Goal: Task Accomplishment & Management: Use online tool/utility

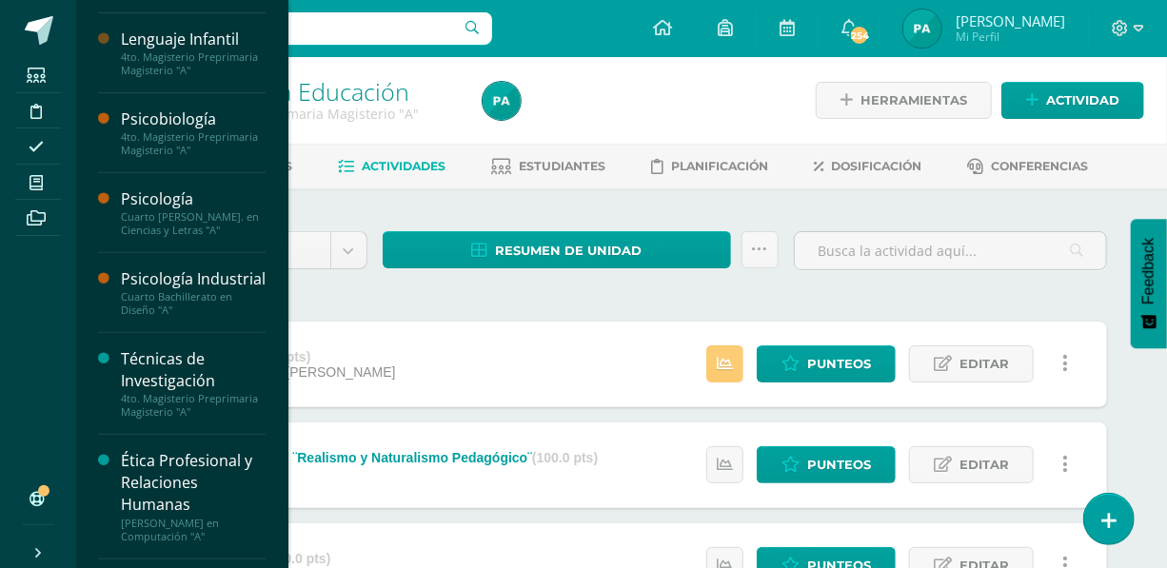
scroll to position [290, 0]
click at [151, 286] on div "Psicología Industrial" at bounding box center [193, 279] width 145 height 22
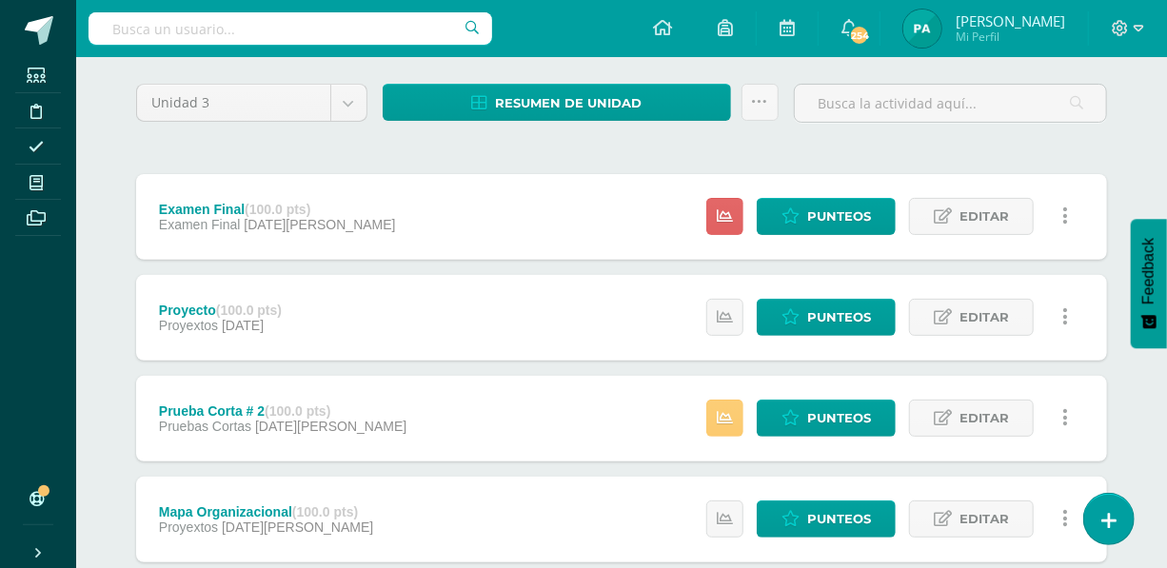
scroll to position [218, 0]
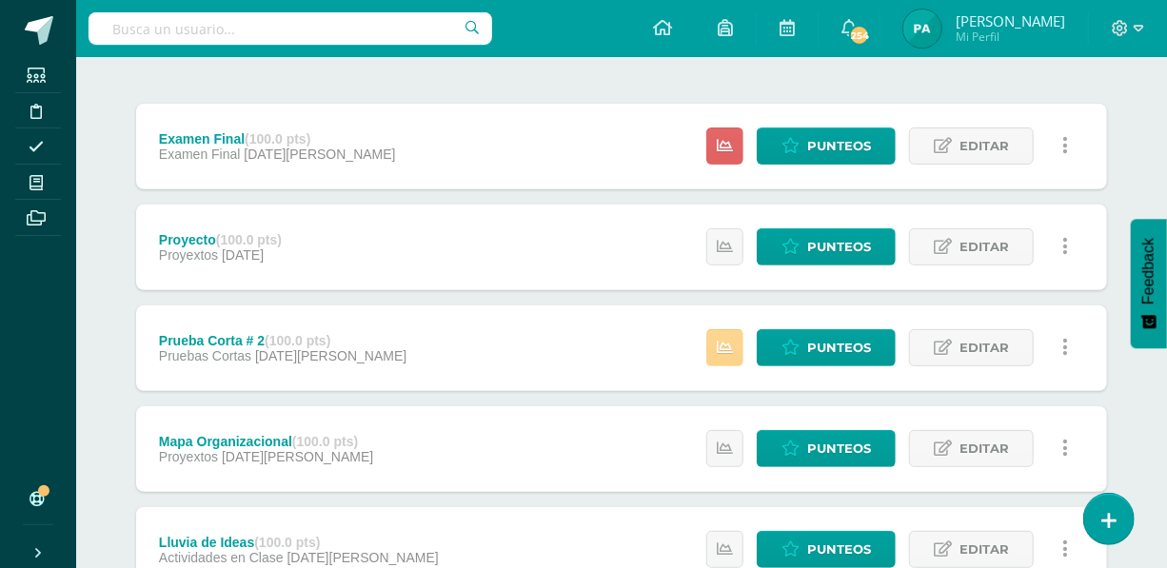
click at [730, 362] on link at bounding box center [724, 347] width 37 height 37
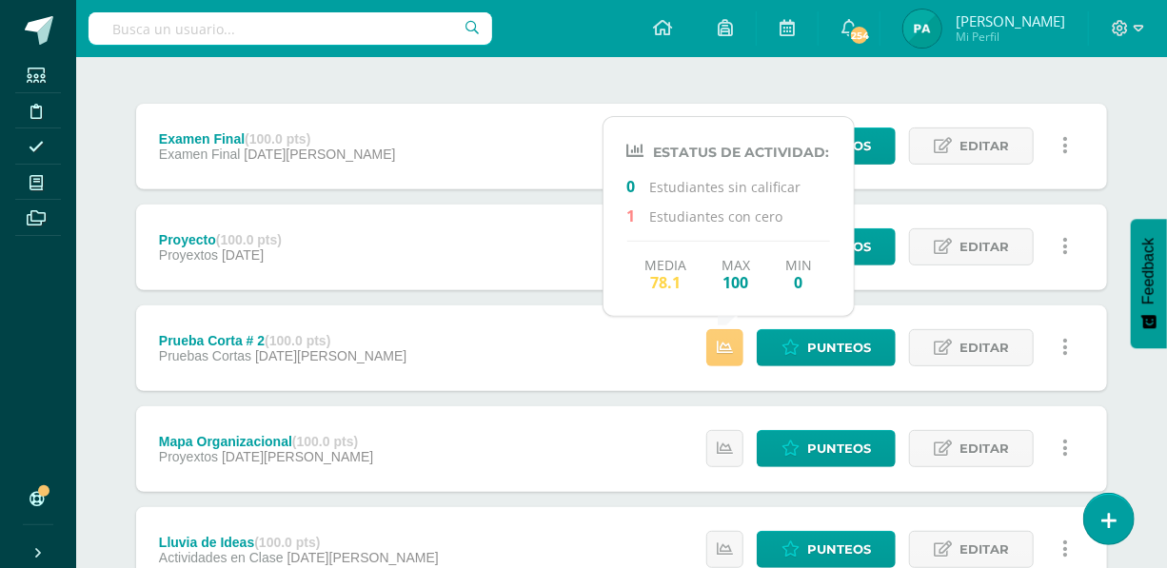
click at [904, 130] on div "Estatus de Actividad: 19 Estudiantes sin calificar 0 Estudiantes con cero Media…" at bounding box center [892, 147] width 429 height 86
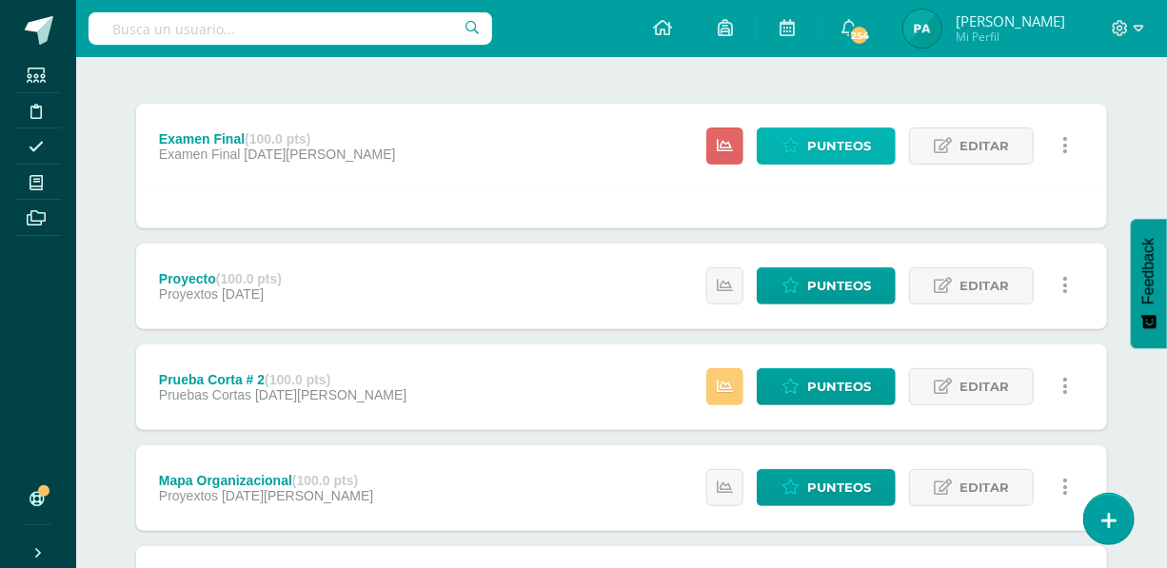
click at [882, 140] on link "Punteos" at bounding box center [826, 146] width 139 height 37
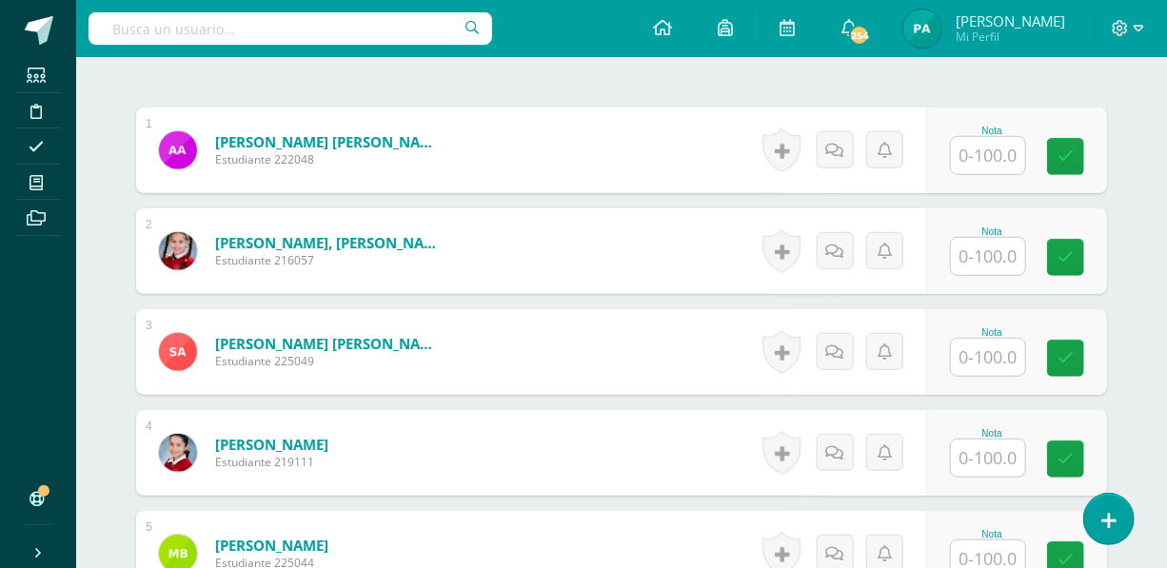
scroll to position [559, 0]
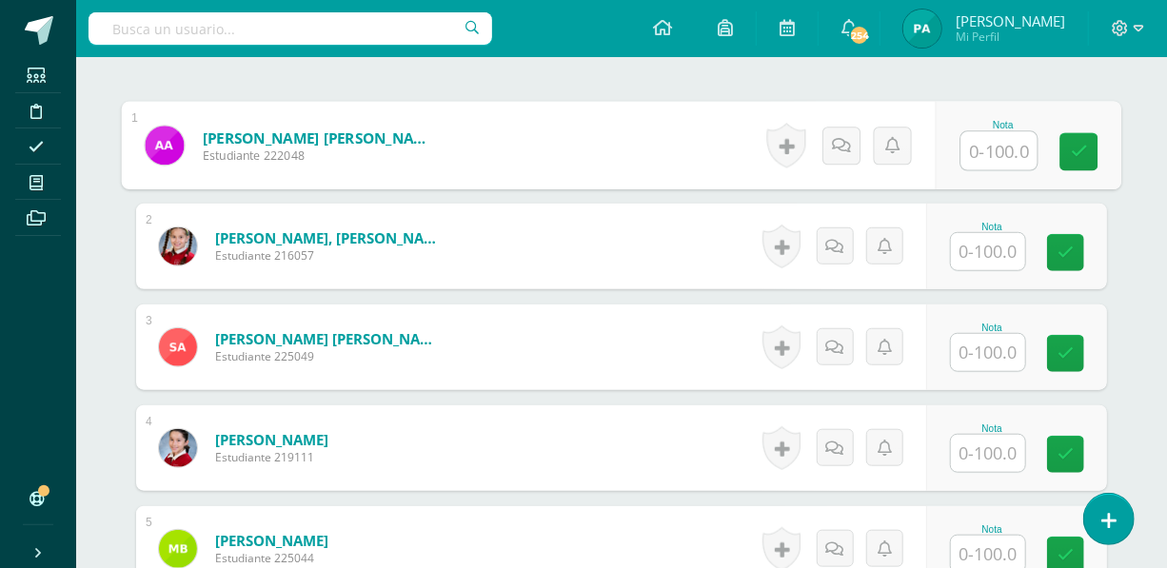
click at [994, 158] on input "text" at bounding box center [999, 151] width 76 height 38
type input "91"
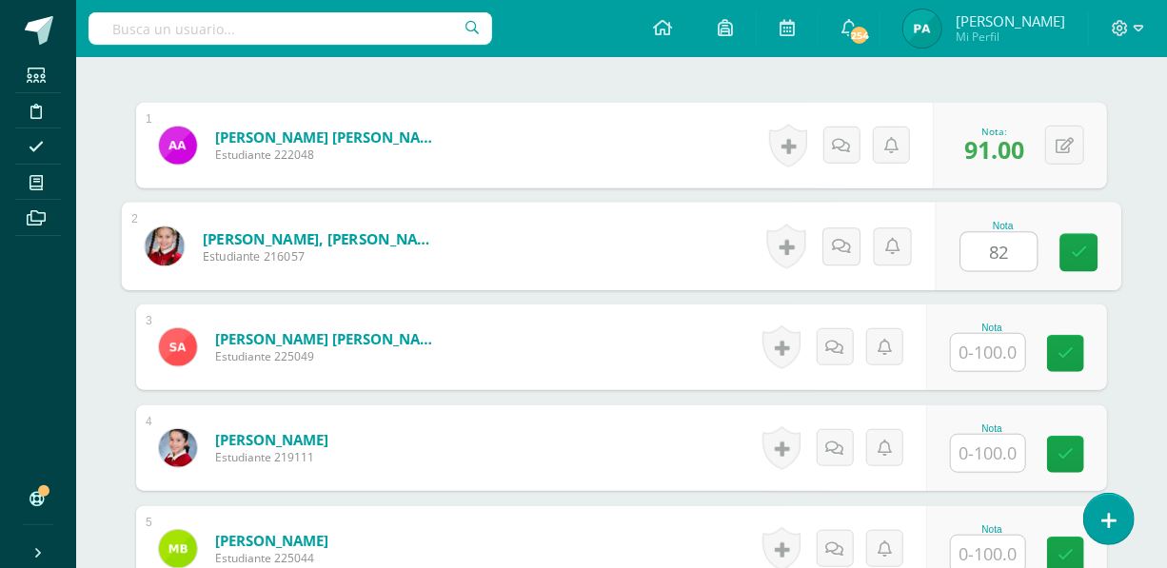
type input "82"
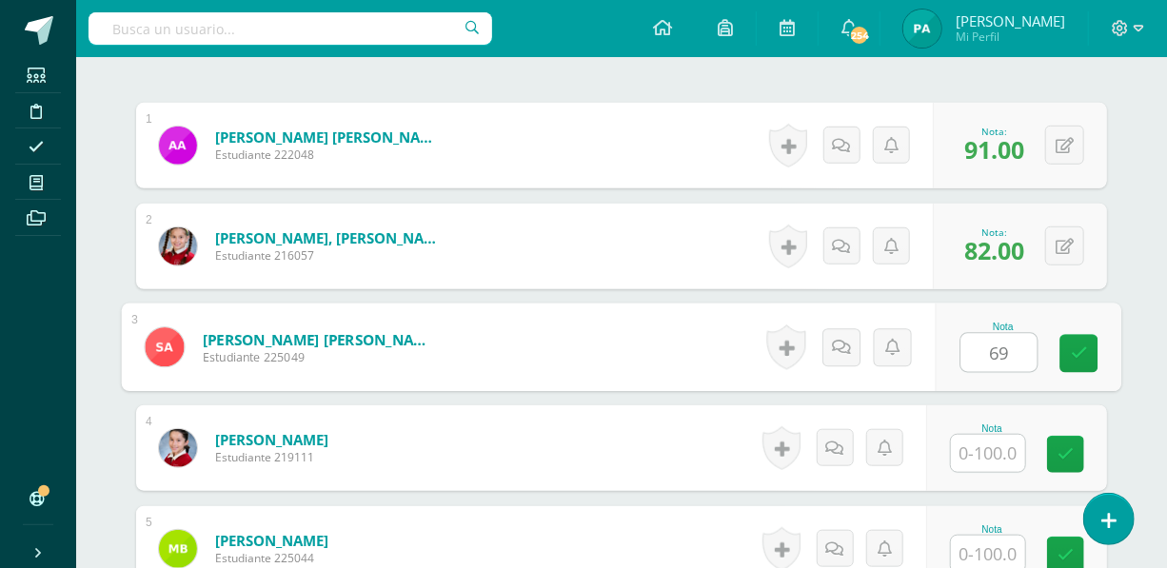
type input "69"
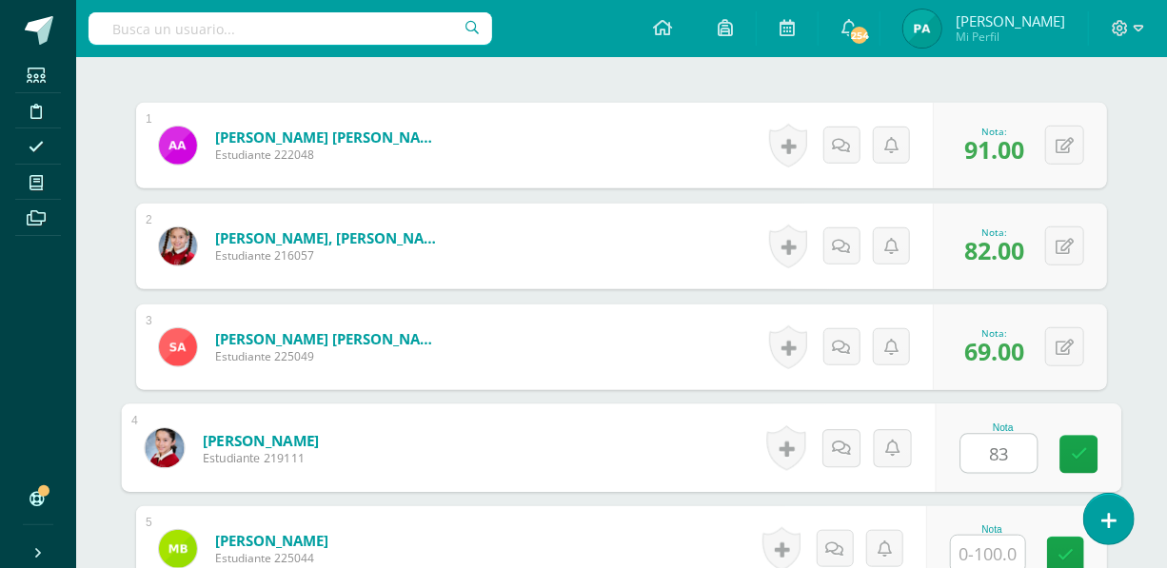
type input "83"
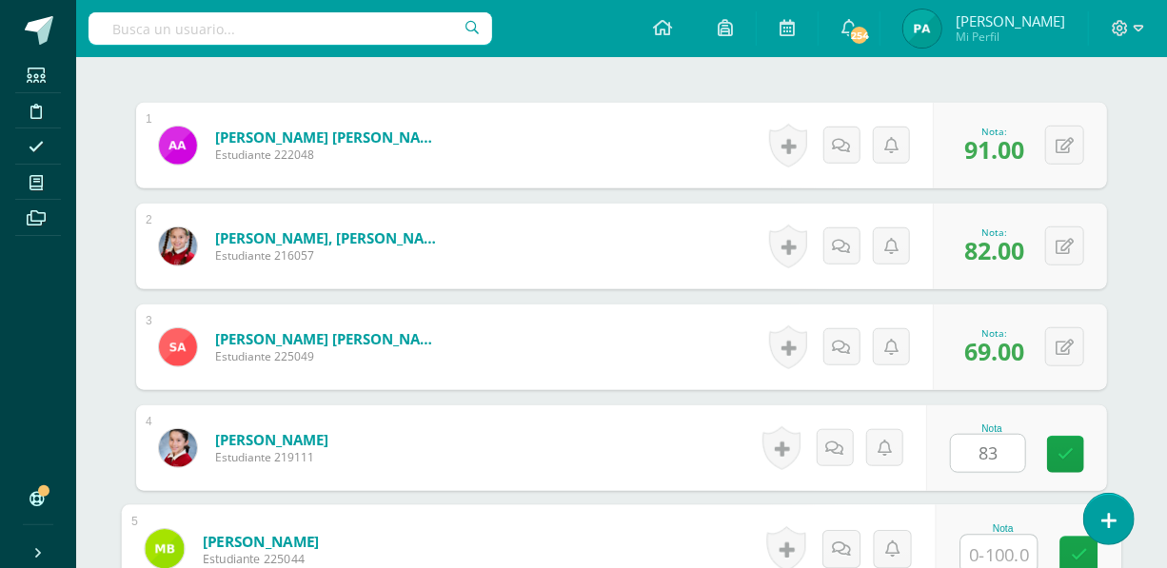
scroll to position [561, 0]
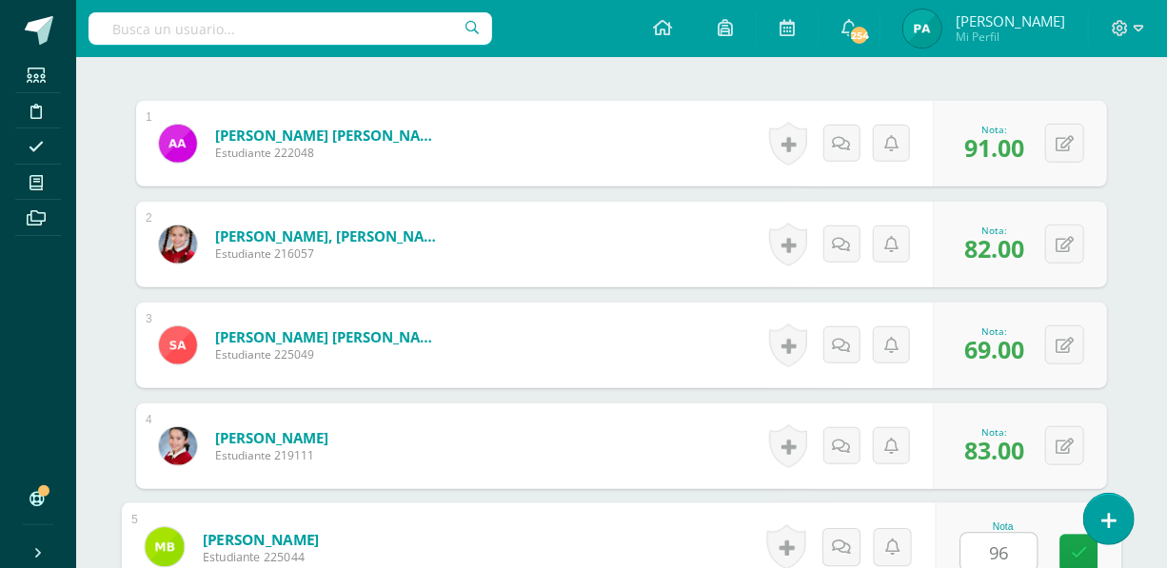
type input "96"
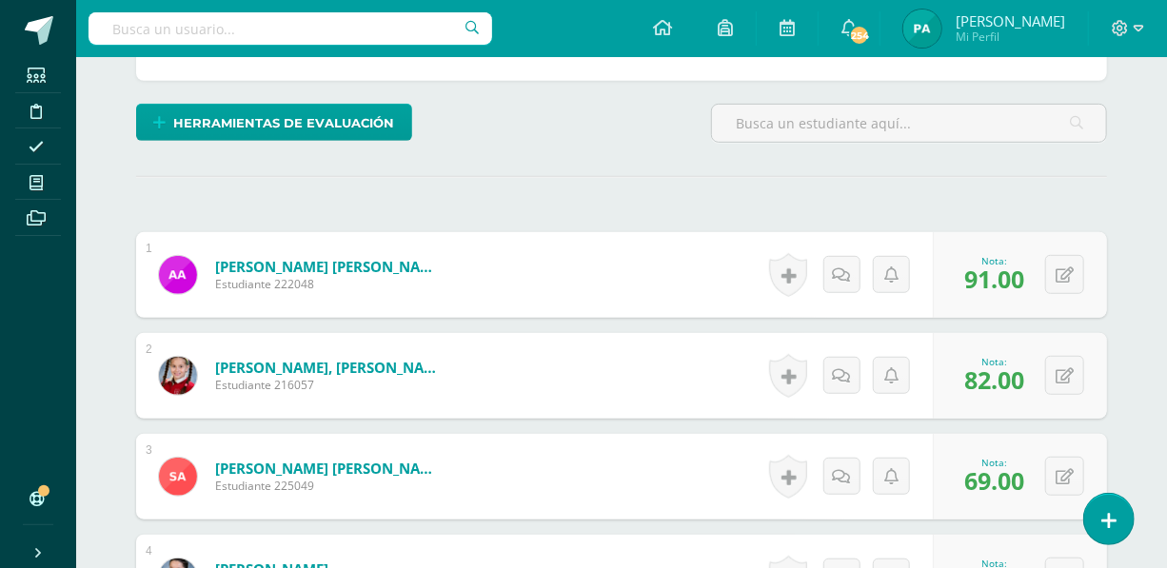
scroll to position [0, 0]
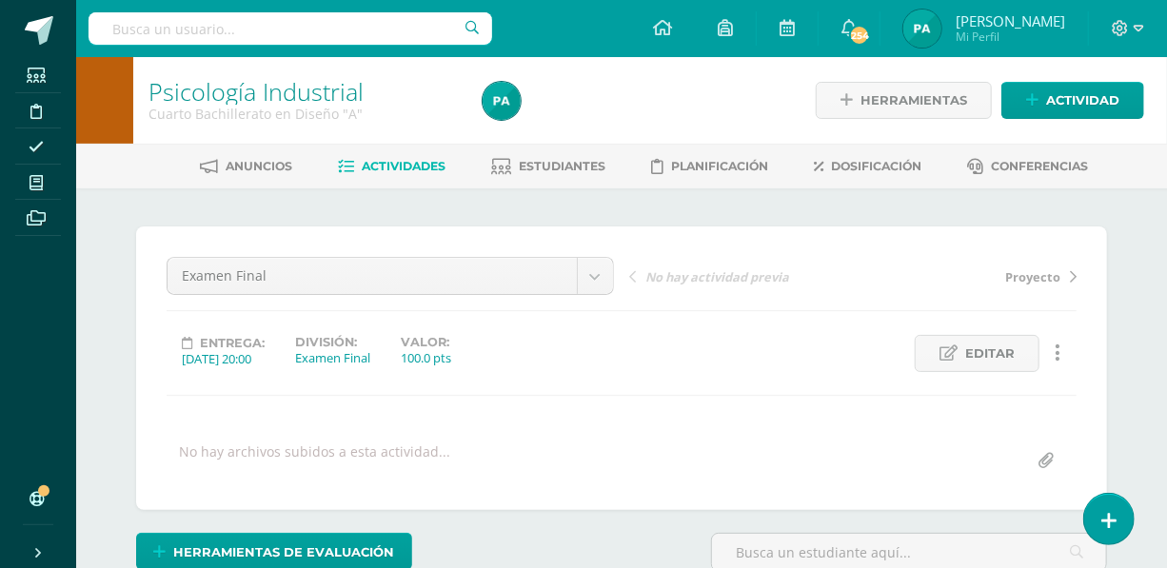
click at [599, 160] on span "Estudiantes" at bounding box center [563, 166] width 87 height 14
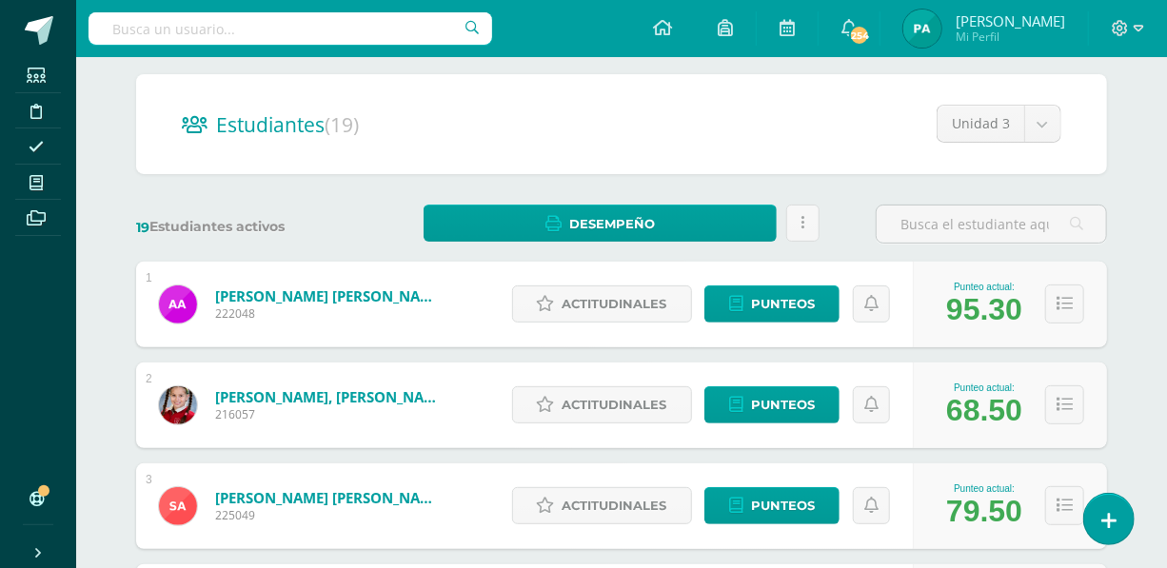
scroll to position [44, 0]
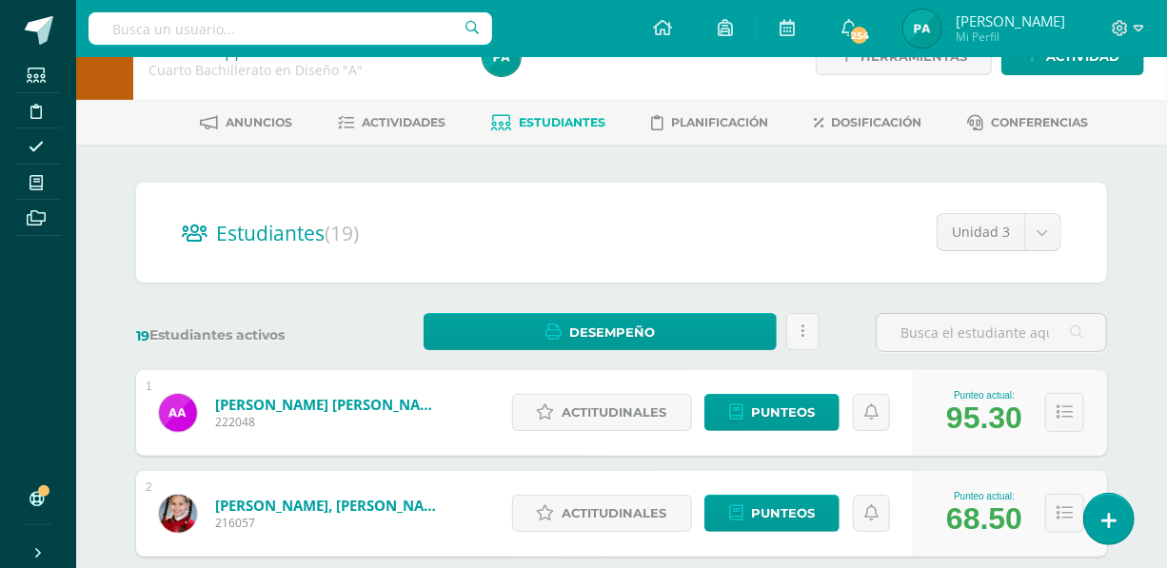
click at [428, 118] on span "Actividades" at bounding box center [405, 122] width 84 height 14
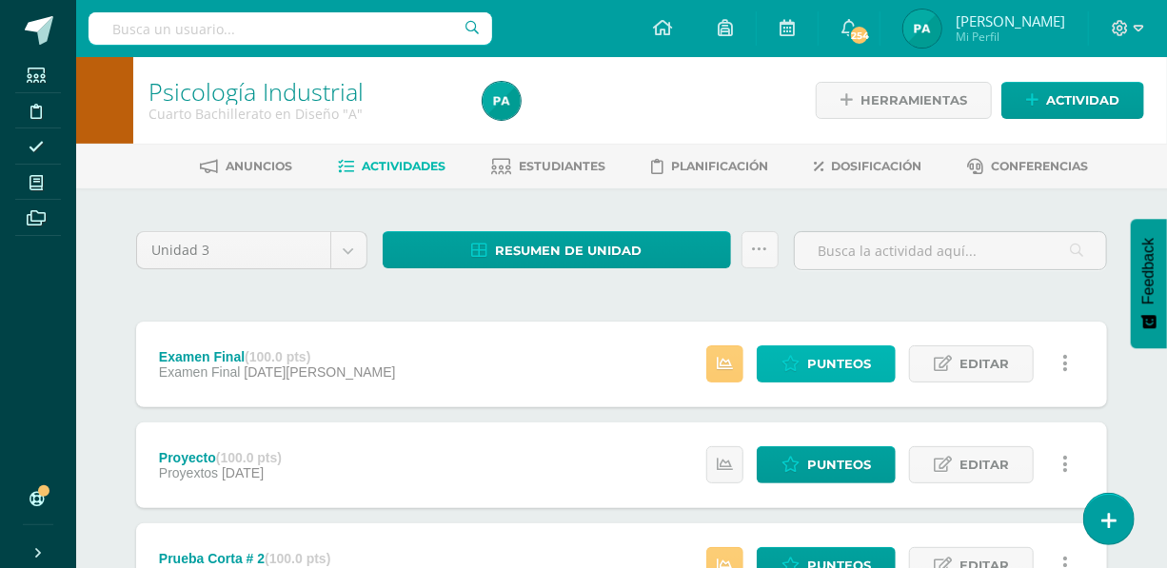
click at [848, 365] on span "Punteos" at bounding box center [839, 364] width 64 height 35
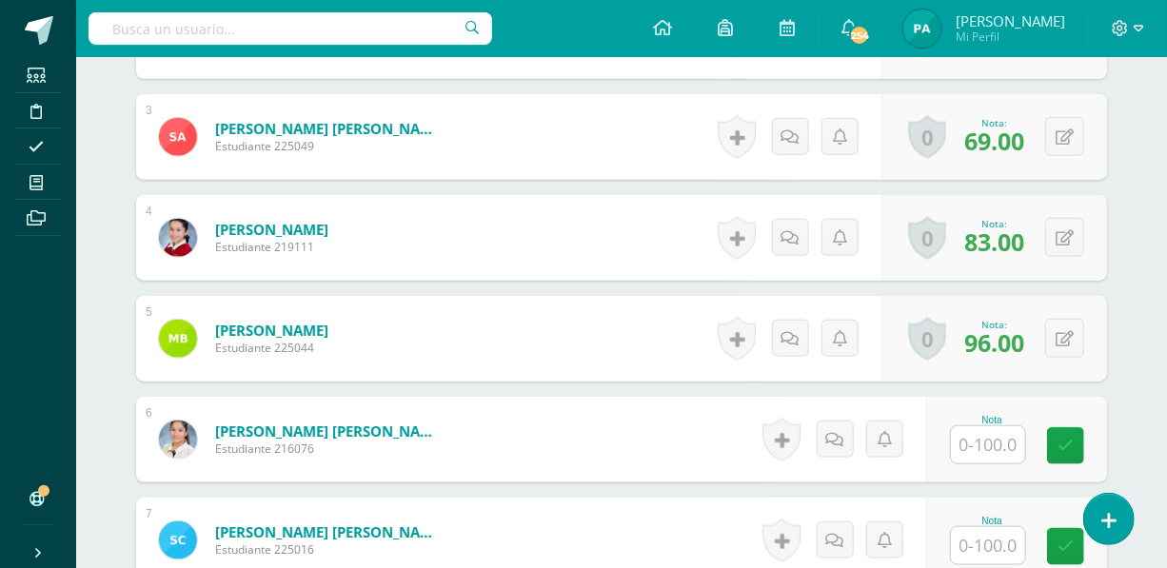
scroll to position [848, 0]
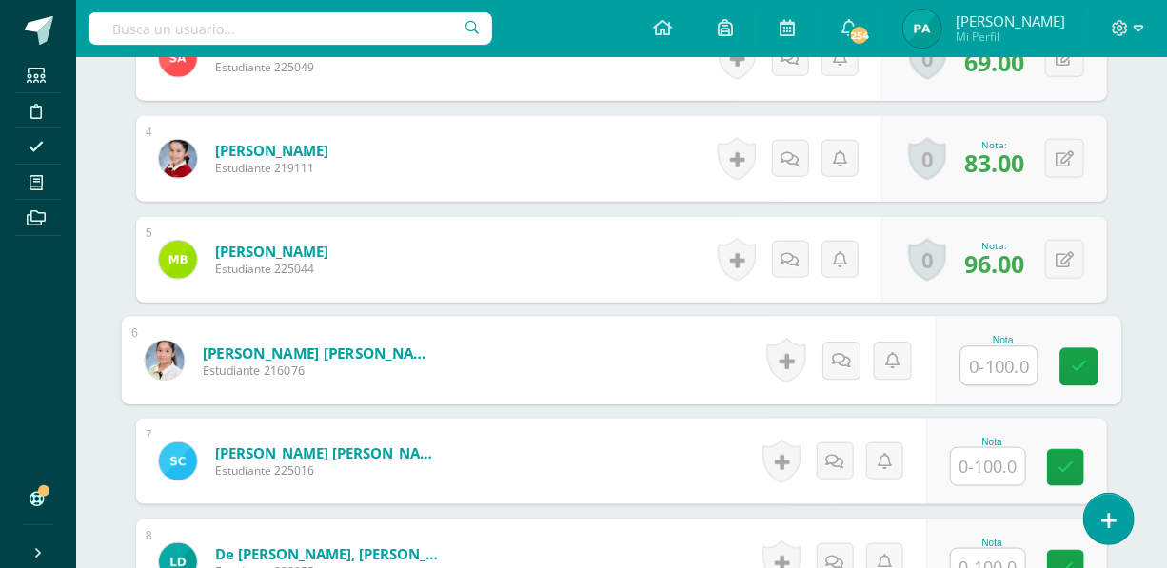
click at [979, 367] on input "text" at bounding box center [999, 366] width 76 height 38
type input "81"
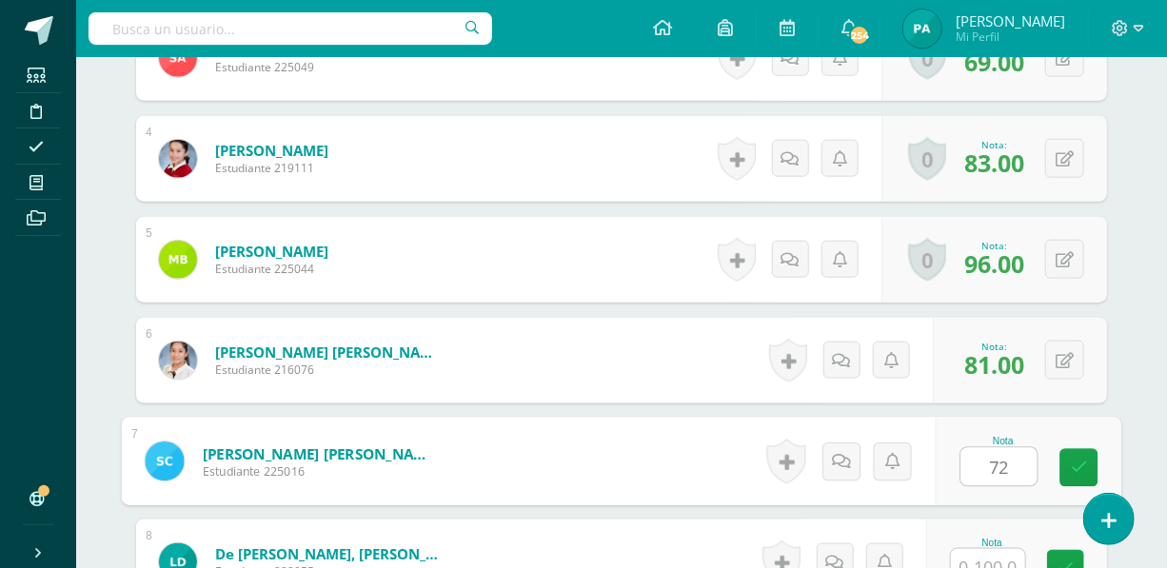
type input "72"
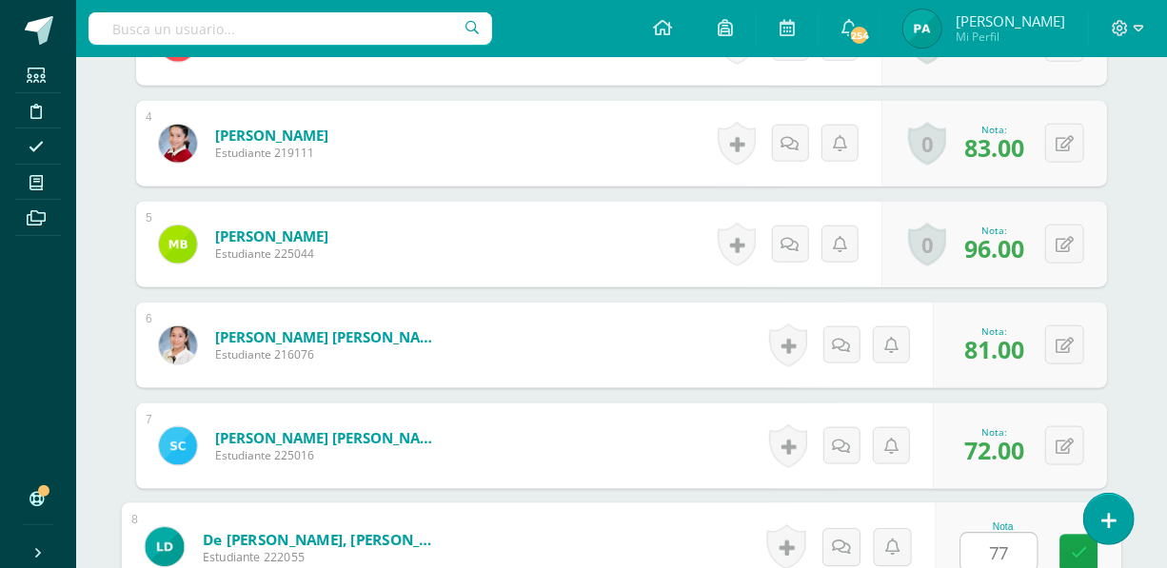
type input "77"
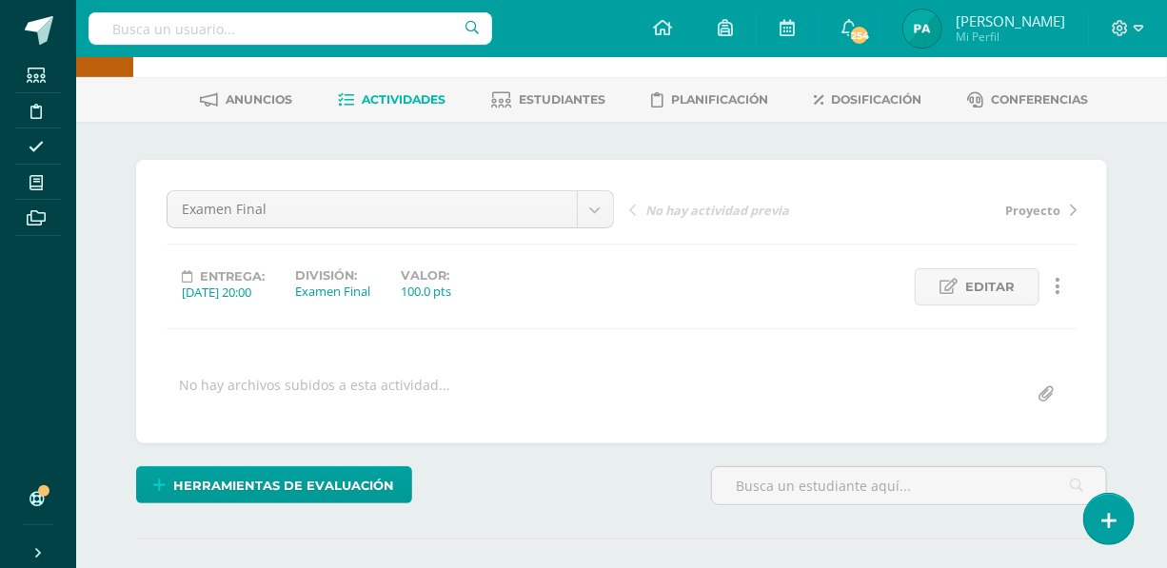
scroll to position [62, 0]
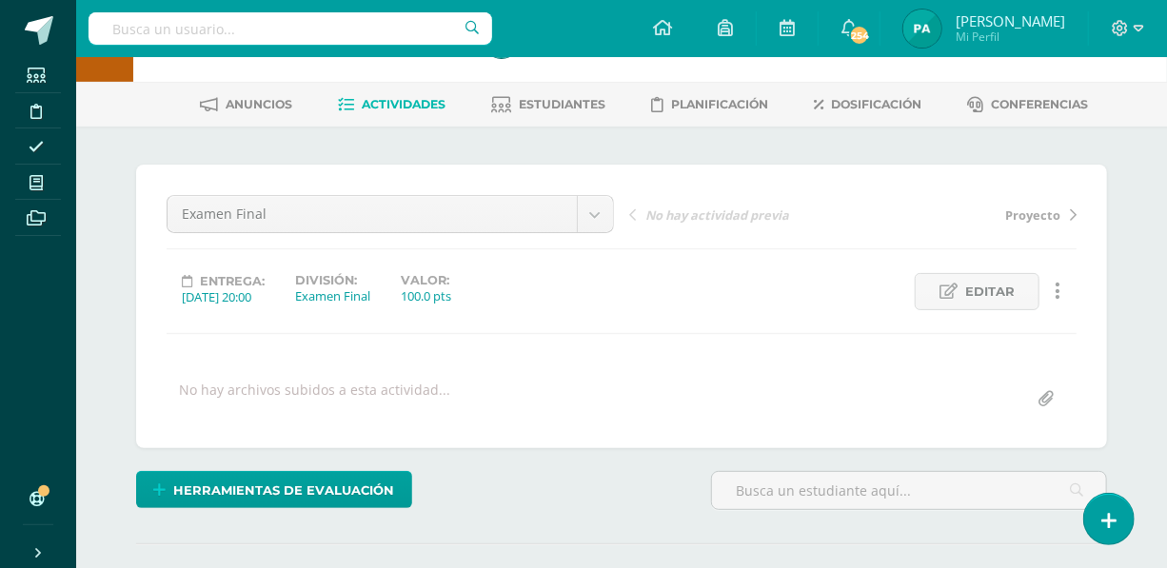
click at [561, 110] on link "Estudiantes" at bounding box center [549, 104] width 114 height 30
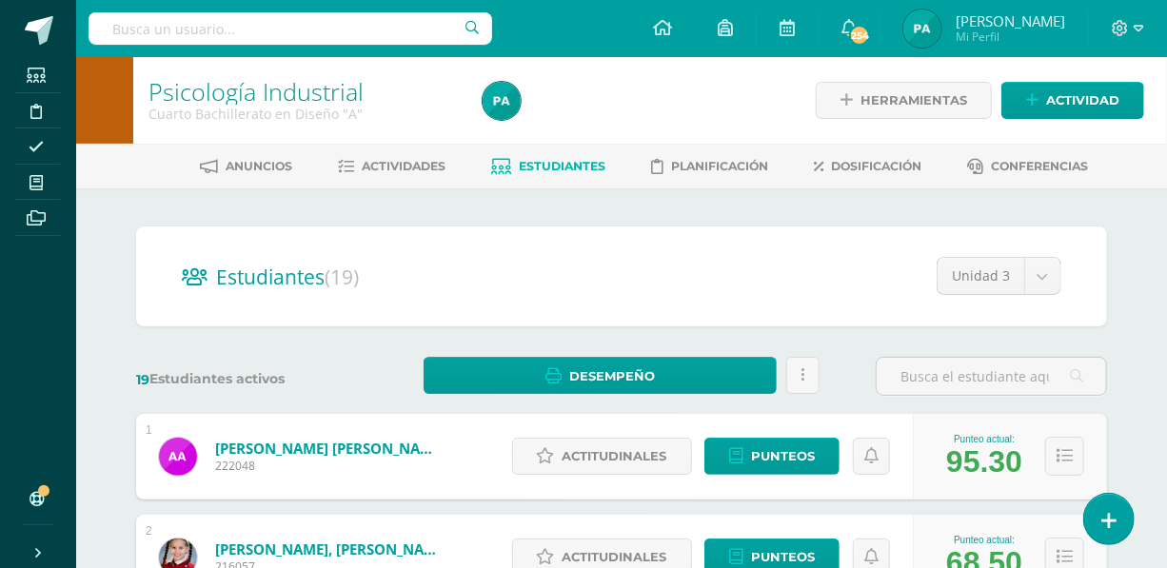
click at [440, 170] on span "Actividades" at bounding box center [405, 166] width 84 height 14
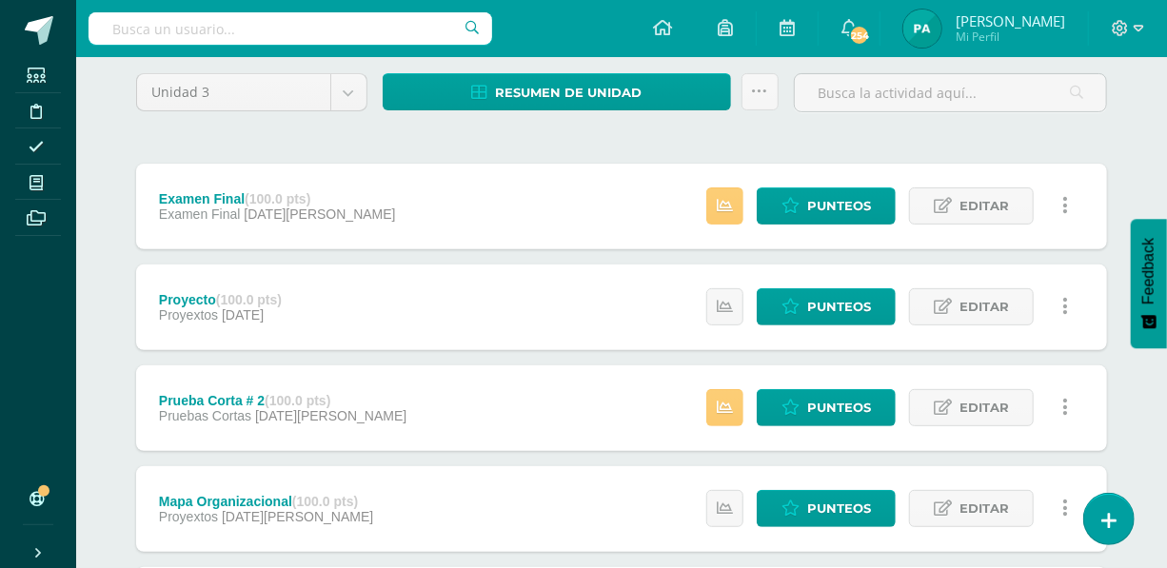
scroll to position [179, 0]
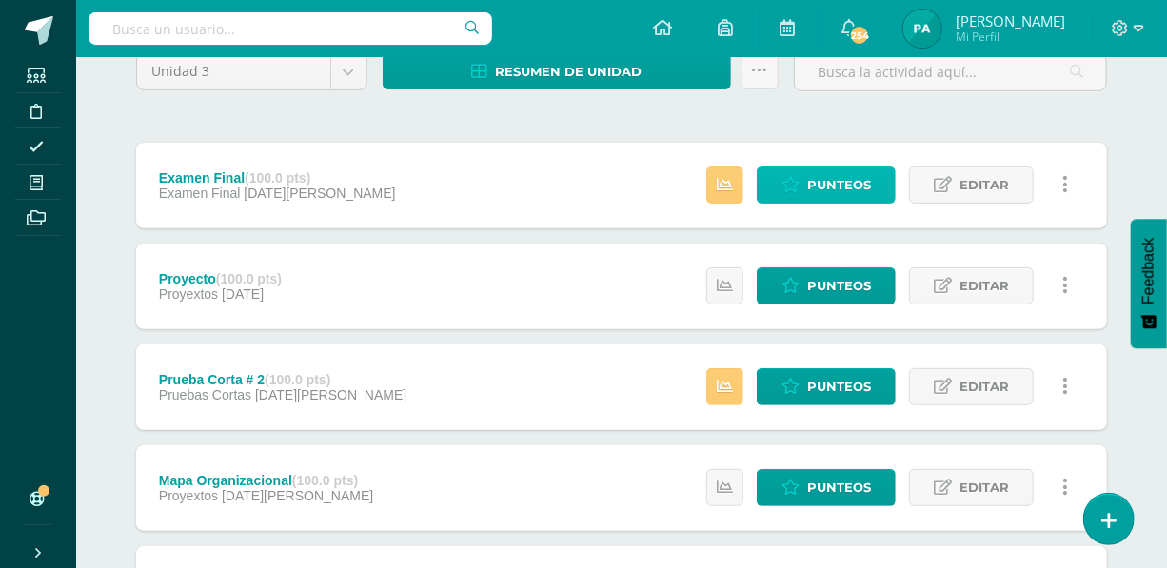
click at [828, 186] on span "Punteos" at bounding box center [839, 185] width 64 height 35
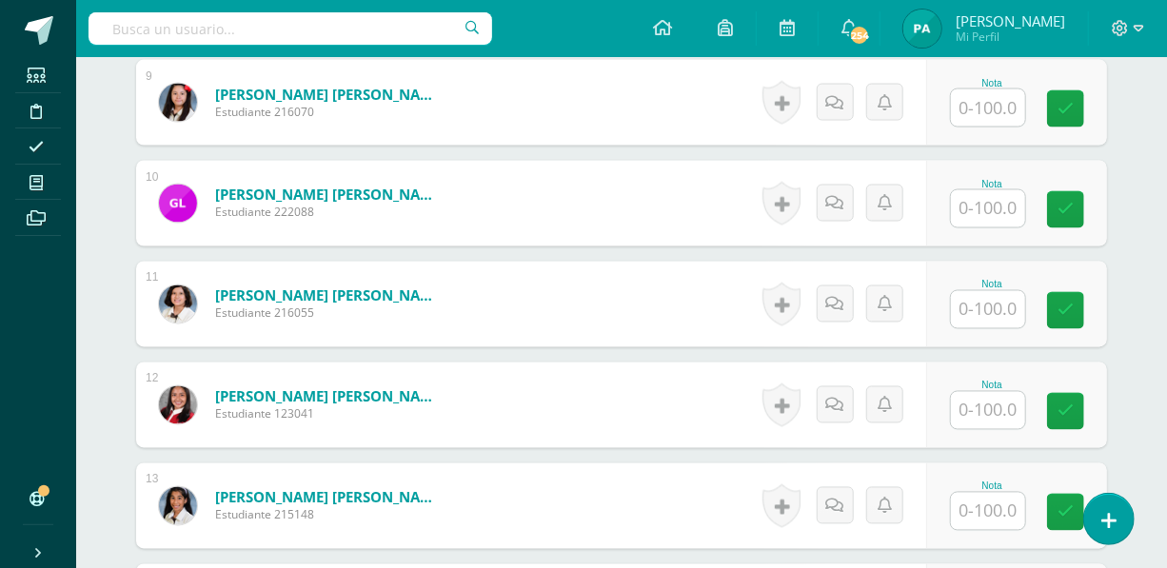
scroll to position [1410, 0]
click at [999, 107] on input "text" at bounding box center [988, 107] width 74 height 37
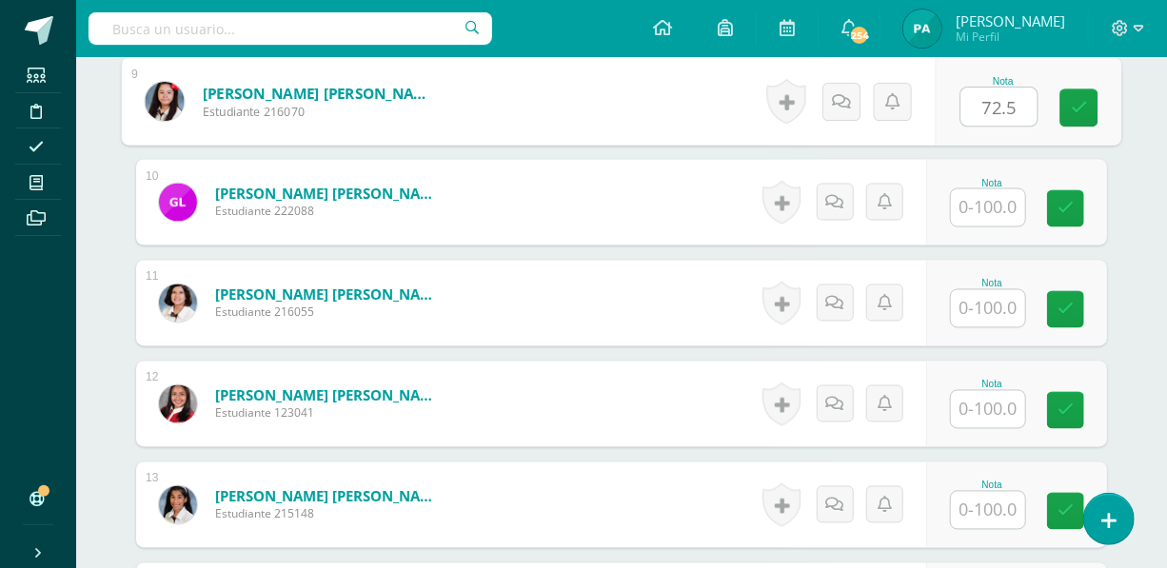
type input "72.5"
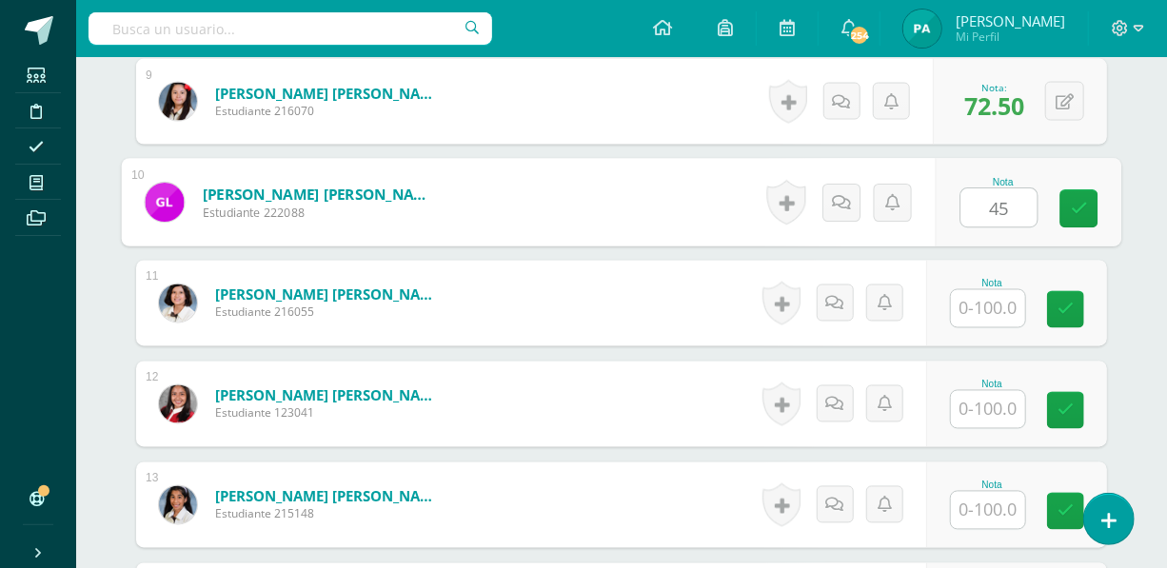
type input "45"
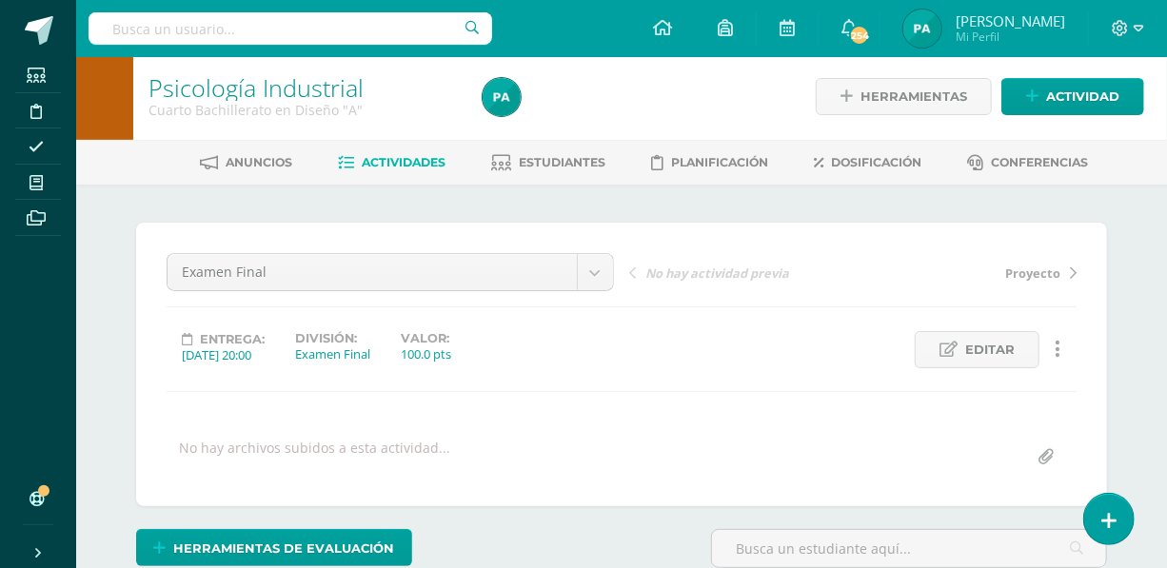
scroll to position [0, 0]
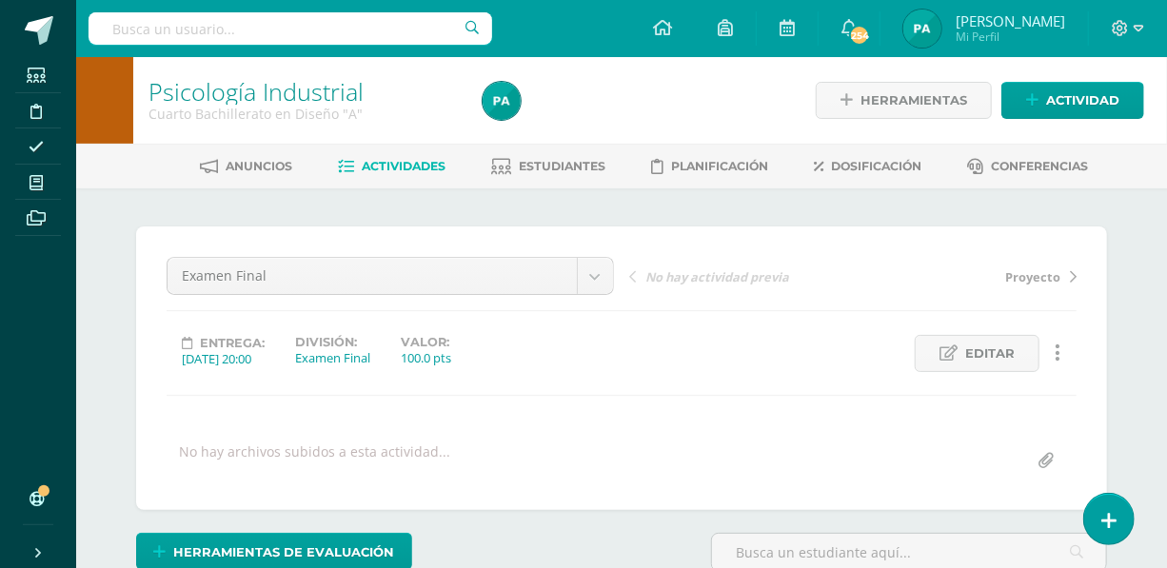
click at [571, 169] on span "Estudiantes" at bounding box center [563, 166] width 87 height 14
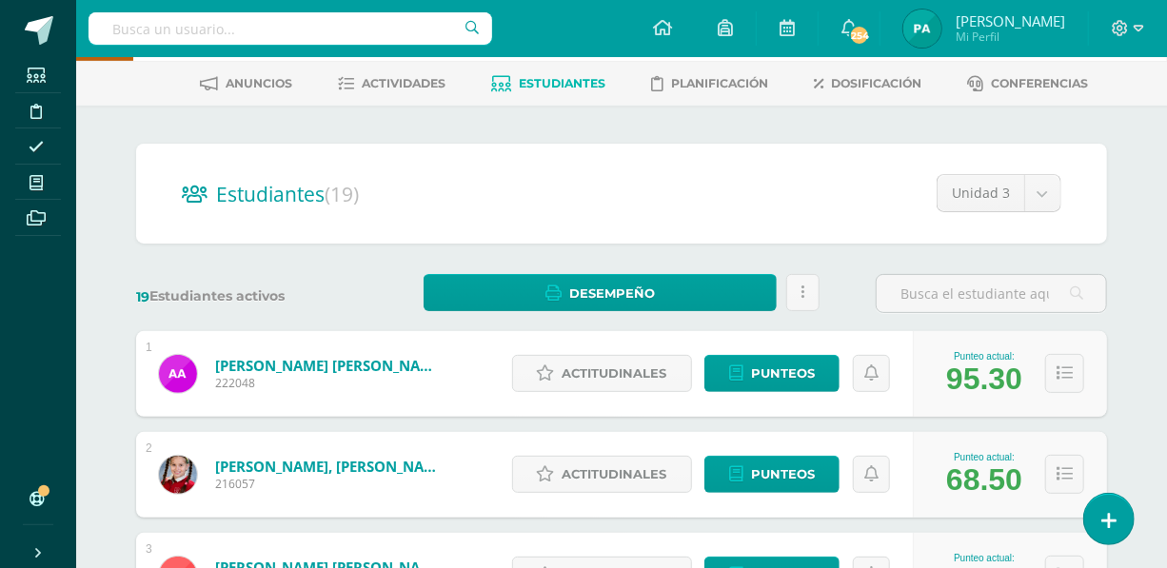
scroll to position [62, 0]
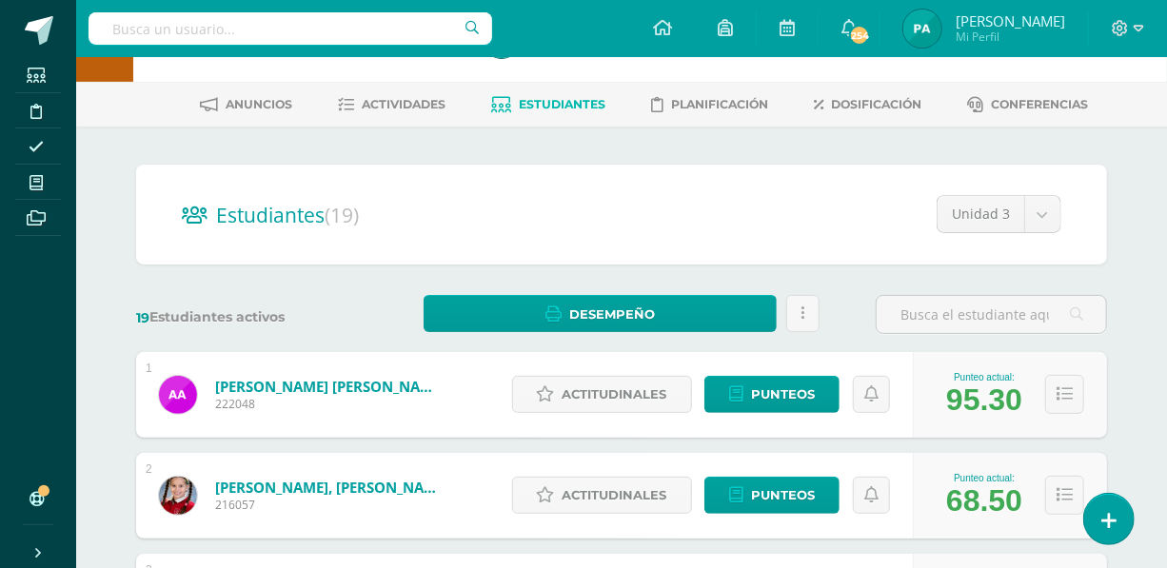
click at [401, 100] on span "Actividades" at bounding box center [405, 104] width 84 height 14
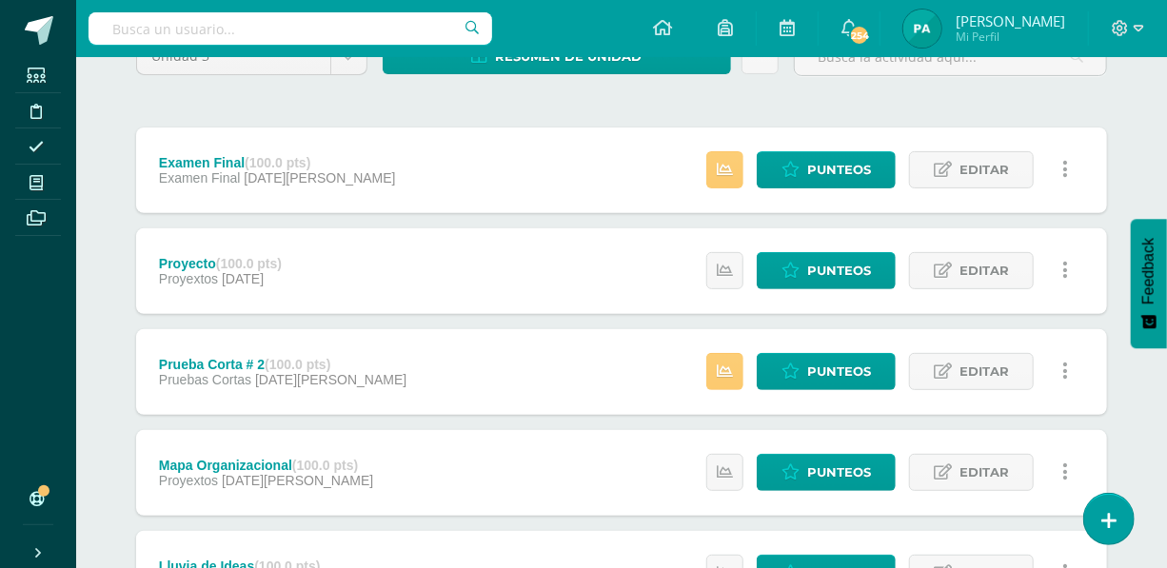
scroll to position [195, 0]
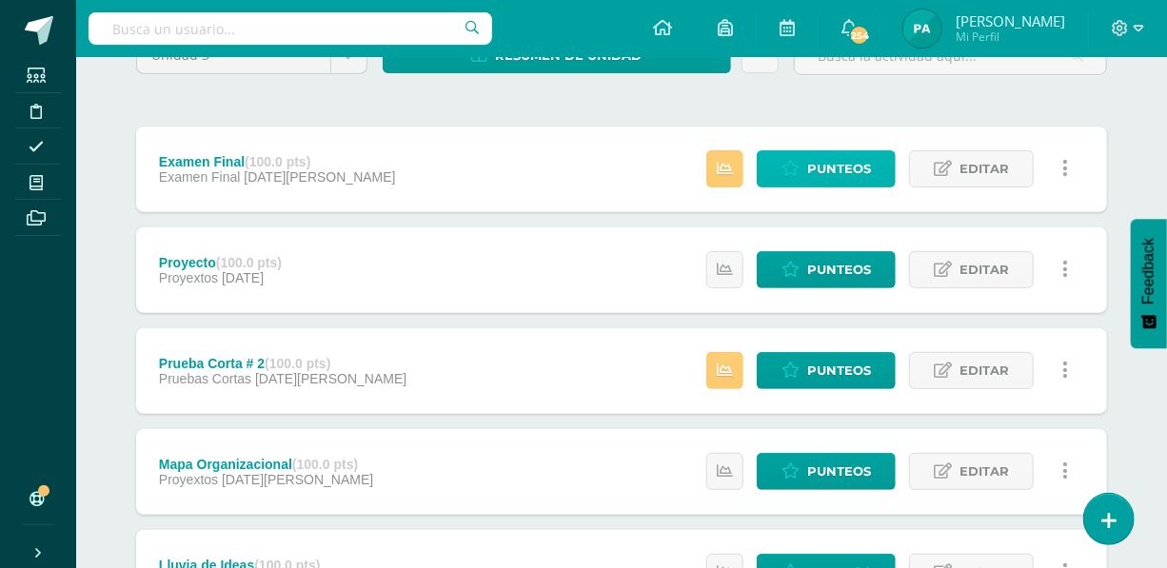
click at [815, 173] on span "Punteos" at bounding box center [839, 168] width 64 height 35
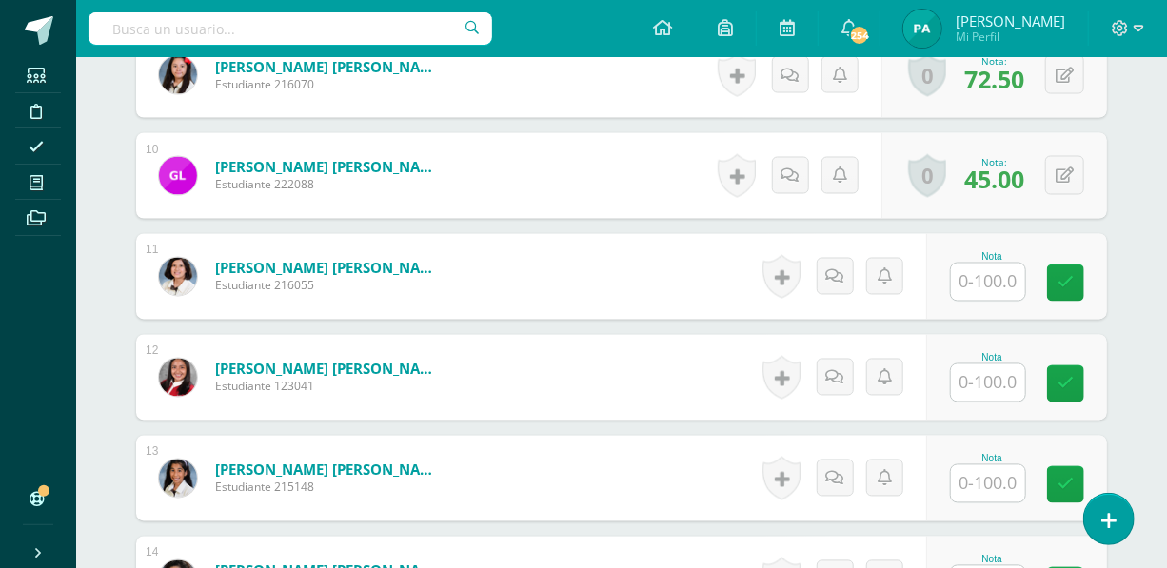
scroll to position [1439, 0]
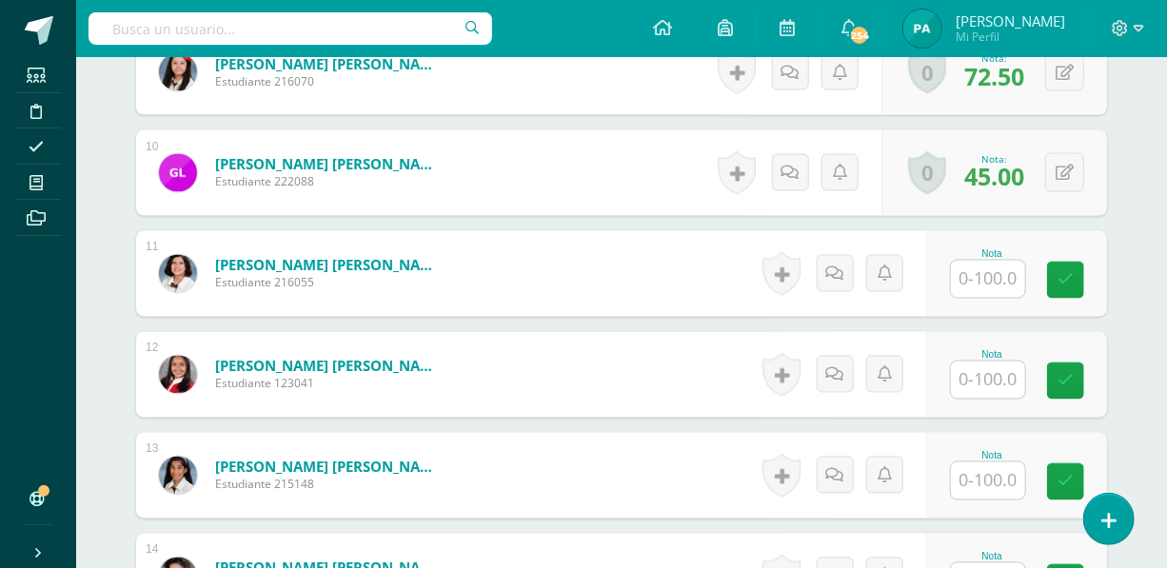
click at [976, 279] on input "text" at bounding box center [988, 279] width 74 height 37
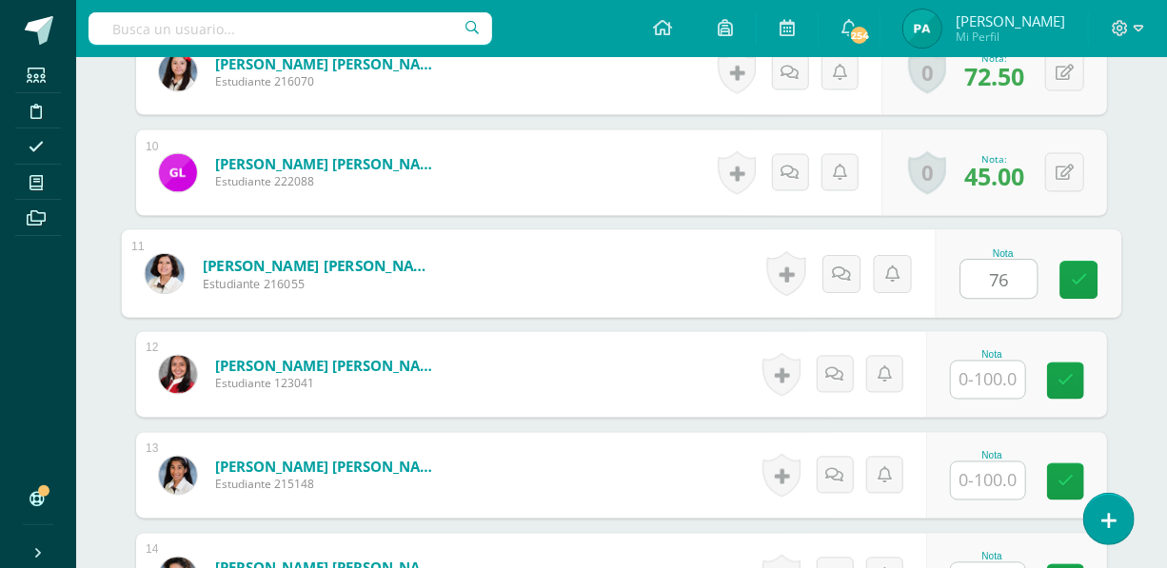
type input "76"
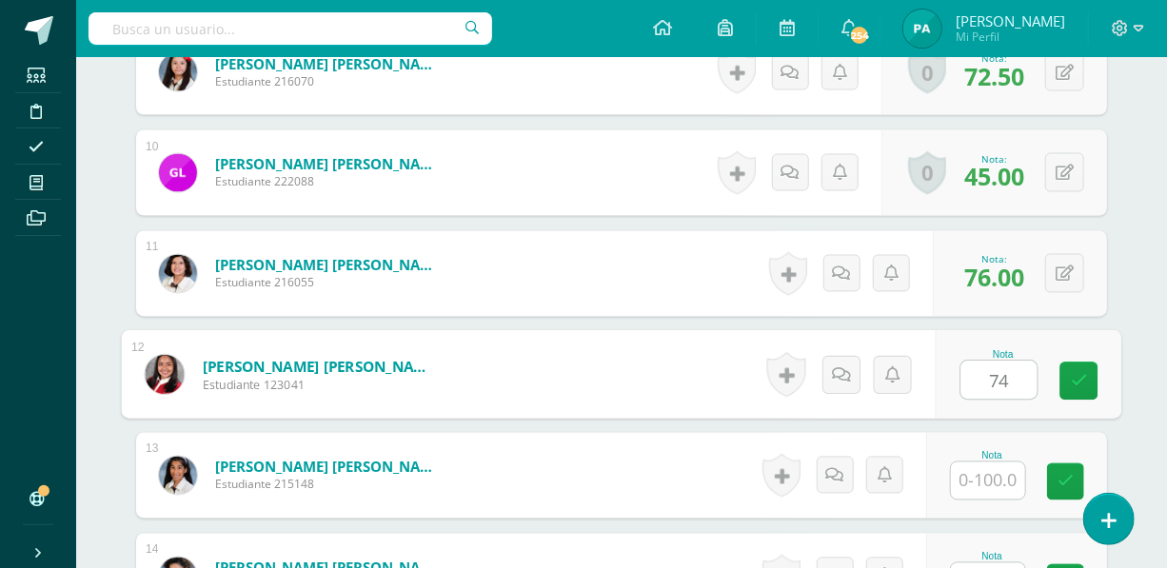
type input "74"
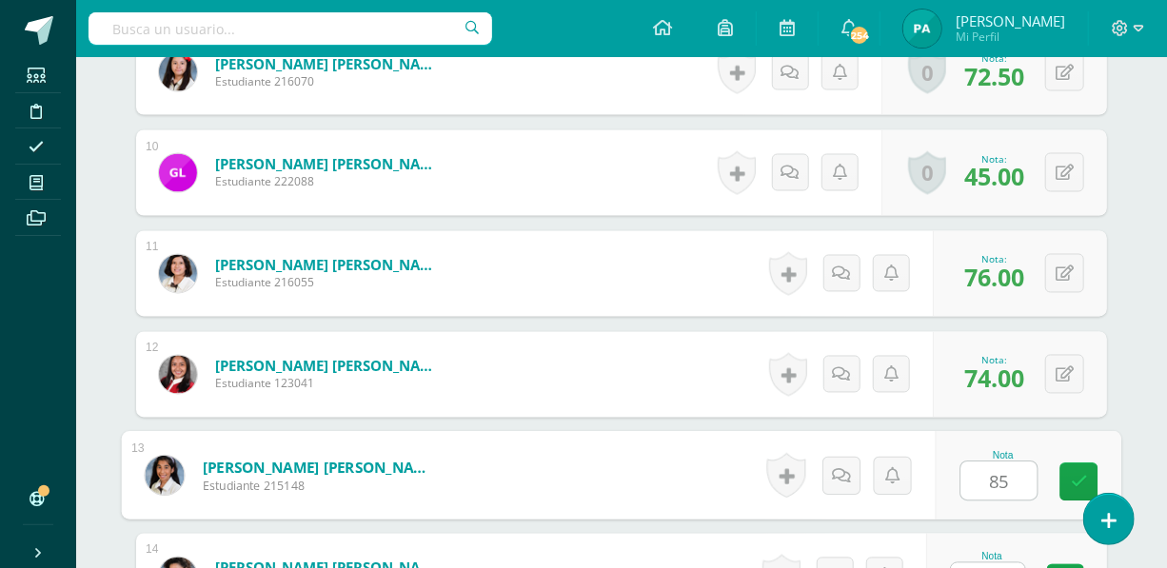
type input "85"
